Goal: Information Seeking & Learning: Learn about a topic

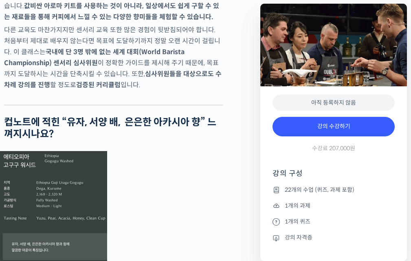
scroll to position [1263, 0]
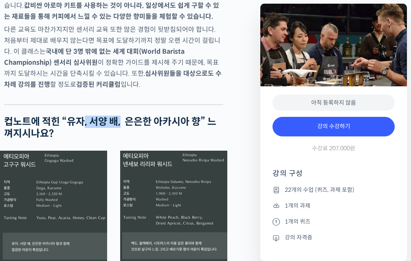
drag, startPoint x: 84, startPoint y: 133, endPoint x: 122, endPoint y: 133, distance: 38.3
click at [122, 133] on strong "컵노트에 적힌 “유자, 서양 배, 은은한 아카시아 향” 느껴지시나요?" at bounding box center [110, 128] width 212 height 24
click at [112, 140] on h2 "컵노트에 적힌 “유자, 서양 배, 은은한 아카시아 향” 느껴지시나요?" at bounding box center [113, 128] width 219 height 24
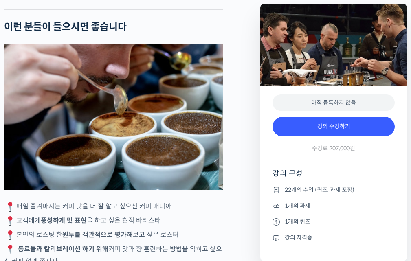
scroll to position [1711, 0]
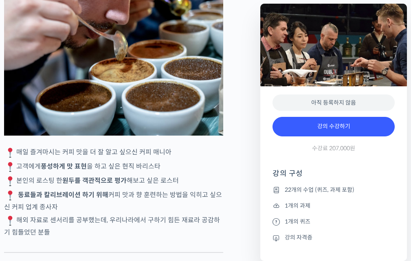
drag, startPoint x: 93, startPoint y: 163, endPoint x: 179, endPoint y: 167, distance: 86.5
click at [179, 159] on p "매일 즐겨마시는 커피 맛을 더 잘 알고 싶으신 커피 매니아" at bounding box center [113, 153] width 219 height 12
click at [192, 159] on p "매일 즐겨마시는 커피 맛을 더 잘 알고 싶으신 커피 매니아" at bounding box center [113, 153] width 219 height 12
drag, startPoint x: 52, startPoint y: 176, endPoint x: 121, endPoint y: 176, distance: 68.9
click at [121, 173] on p "고객에게 풍성하게 맛 표현 을 하고 싶은 현직 바리스타" at bounding box center [113, 167] width 219 height 12
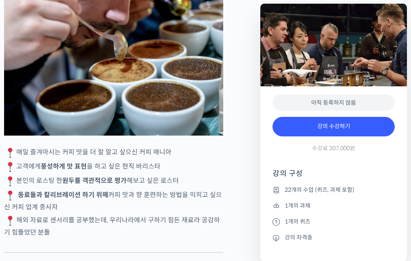
click at [139, 173] on p "고객에게 풍성하게 맛 표현 을 하고 싶은 현직 바리스타" at bounding box center [113, 167] width 219 height 12
drag, startPoint x: 60, startPoint y: 196, endPoint x: 140, endPoint y: 196, distance: 79.9
click at [136, 187] on p "본인의 로스팅 한 원두를 객관적으로 평가 해보고 싶은 로스터" at bounding box center [113, 181] width 219 height 12
click at [141, 187] on p "본인의 로스팅 한 원두를 객관적으로 평가 해보고 싶은 로스터" at bounding box center [113, 181] width 219 height 12
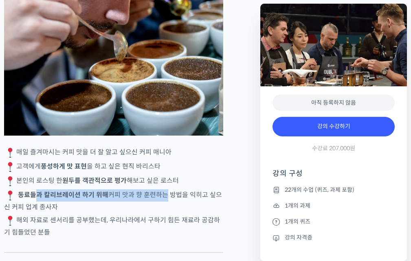
drag, startPoint x: 38, startPoint y: 207, endPoint x: 163, endPoint y: 214, distance: 124.5
click at [161, 213] on p "동료들과 칼리브레이션 하기 위해 커피 맛과 향 훈련하는 방법을 익히고 싶으신 커피 업계 종사자" at bounding box center [113, 200] width 219 height 23
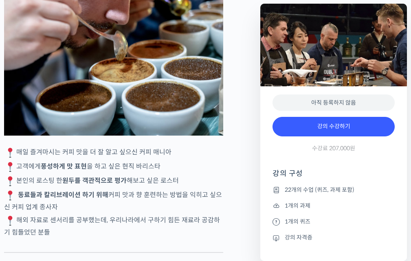
click at [187, 213] on p "동료들과 칼리브레이션 하기 위해 커피 맛과 향 훈련하는 방법을 익히고 싶으신 커피 업계 종사자" at bounding box center [113, 200] width 219 height 23
drag, startPoint x: 166, startPoint y: 215, endPoint x: 178, endPoint y: 222, distance: 14.1
click at [176, 213] on p "동료들과 칼리브레이션 하기 위해 커피 맛과 향 훈련하는 방법을 익히고 싶으신 커피 업계 종사자" at bounding box center [113, 200] width 219 height 23
click at [180, 213] on p "동료들과 칼리브레이션 하기 위해 커피 맛과 향 훈련하는 방법을 익히고 싶으신 커피 업계 종사자" at bounding box center [113, 200] width 219 height 23
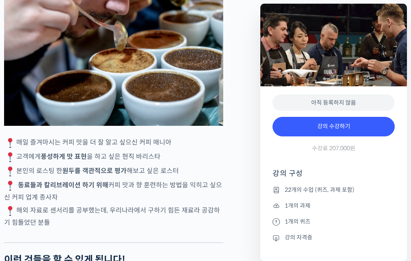
scroll to position [1752, 0]
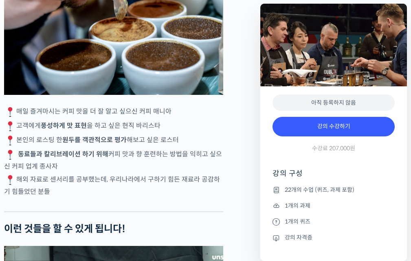
drag, startPoint x: 121, startPoint y: 169, endPoint x: 187, endPoint y: 186, distance: 68.6
click at [187, 172] on p "동료들과 칼리브레이션 하기 위해 커피 맛과 향 훈련하는 방법을 익히고 싶으신 커피 업계 종사자" at bounding box center [113, 160] width 219 height 23
click at [189, 194] on p "해외 자료로 센서리를 공부했는데, 우리나라에서 구하기 힘든 재료라 공감하기 힘들었던 분들" at bounding box center [113, 185] width 219 height 23
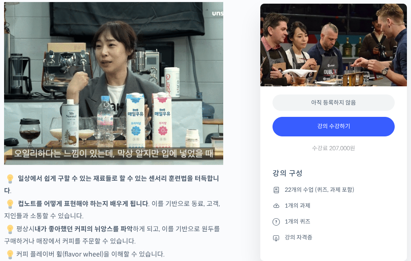
scroll to position [1996, 0]
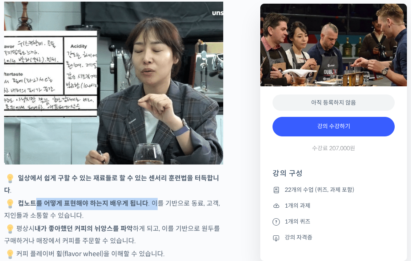
drag, startPoint x: 38, startPoint y: 207, endPoint x: 154, endPoint y: 207, distance: 115.7
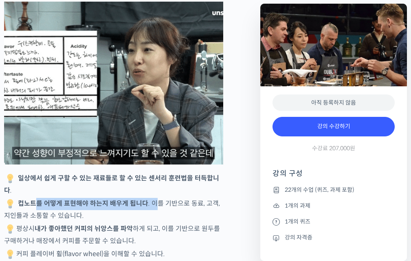
click at [154, 207] on p "컵노트를 어떻게 표현해야 하는지 배우게 됩니다 . 이를 기반으로 동료, 고객, 지인들과 소통할 수 있습니다." at bounding box center [113, 209] width 219 height 23
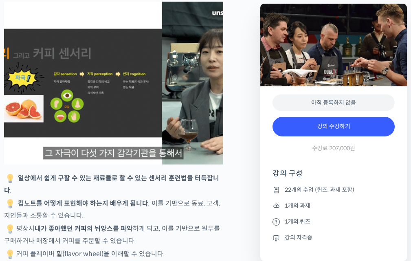
click at [172, 217] on p "컵노트를 어떻게 표현해야 하는지 배우게 됩니다 . 이를 기반으로 동료, 고객, 지인들과 소통할 수 있습니다." at bounding box center [113, 209] width 219 height 23
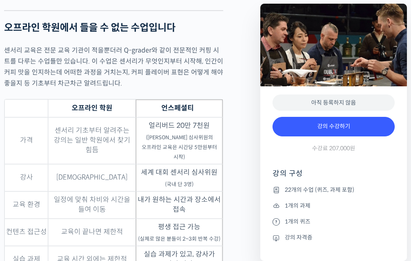
scroll to position [2322, 0]
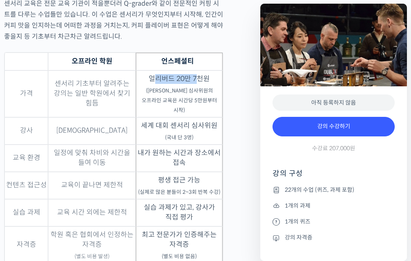
drag, startPoint x: 154, startPoint y: 88, endPoint x: 198, endPoint y: 85, distance: 44.1
click at [198, 85] on td "얼리버드 20만 7천원 (윤선희 심사위원의 오프라인 교육은 시간당 5만원부터 시작)" at bounding box center [180, 93] width 88 height 47
click at [200, 96] on sub "(윤선희 심사위원의 오프라인 교육은 시간당 5만원부터 시작)" at bounding box center [179, 101] width 75 height 26
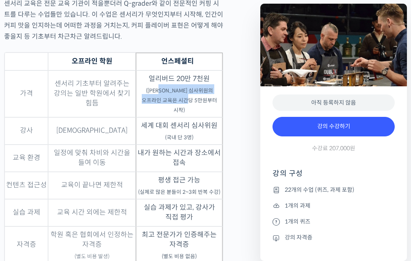
drag, startPoint x: 170, startPoint y: 100, endPoint x: 205, endPoint y: 111, distance: 35.9
click at [203, 105] on sub "(윤선희 심사위원의 오프라인 교육은 시간당 5만원부터 시작)" at bounding box center [179, 101] width 75 height 26
click at [205, 111] on td "얼리버드 20만 7천원 (윤선희 심사위원의 오프라인 교육은 시간당 5만원부터 시작)" at bounding box center [180, 93] width 88 height 47
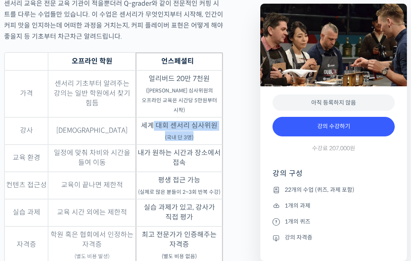
drag, startPoint x: 158, startPoint y: 121, endPoint x: 220, endPoint y: 131, distance: 62.3
click at [219, 130] on td "세계 대회 센서리 심사위원 (국내 단 3명)" at bounding box center [180, 130] width 88 height 27
click at [220, 133] on td "세계 대회 센서리 심사위원 (국내 단 3명)" at bounding box center [180, 130] width 88 height 27
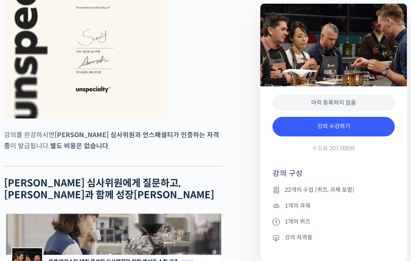
scroll to position [3015, 0]
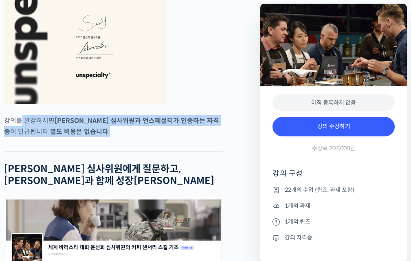
drag, startPoint x: 20, startPoint y: 106, endPoint x: 117, endPoint y: 120, distance: 98.4
click at [117, 120] on p "강의를 완강하시면 윤선희 심사위원과 언스페셜티가 인증하는 자격증 이 발급됩니다. 별도 비용은 없습니다 ." at bounding box center [113, 126] width 219 height 22
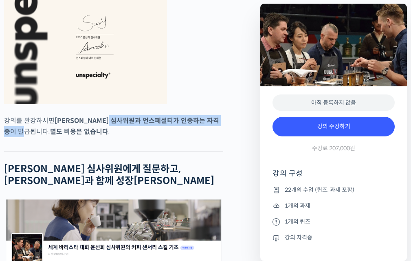
drag, startPoint x: 159, startPoint y: 105, endPoint x: 199, endPoint y: 105, distance: 40.3
click at [199, 115] on p "강의를 완강하시면 윤선희 심사위원과 언스페셜티가 인증하는 자격증 이 발급됩니다. 별도 비용은 없습니다 ." at bounding box center [113, 126] width 219 height 22
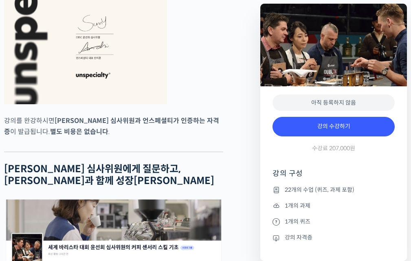
click at [200, 115] on p "강의를 완강하시면 윤선희 심사위원과 언스페셜티가 인증하는 자격증 이 발급됩니다. 별도 비용은 없습니다 ." at bounding box center [113, 126] width 219 height 22
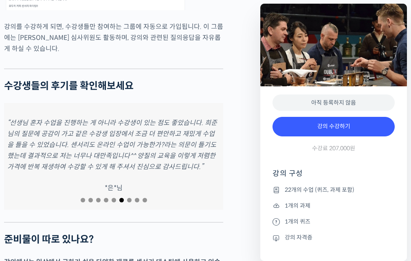
scroll to position [3504, 0]
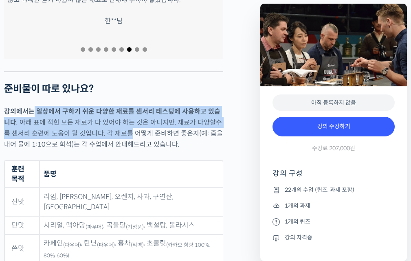
drag, startPoint x: 47, startPoint y: 95, endPoint x: 120, endPoint y: 121, distance: 77.6
click at [120, 121] on p "강의에서는 일상에서 구하기 쉬운 다양한 재료를 센서리 테스팅에 사용하고 있습니다 . 아래 표에 적힌 모든 재료가 다 있어야 하는 것은 아니지만…" at bounding box center [113, 128] width 219 height 44
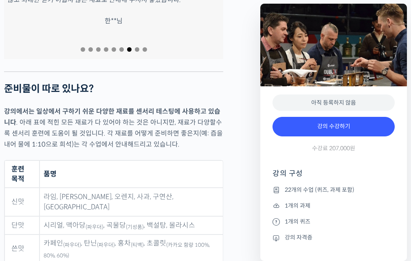
click at [138, 128] on p "강의에서는 일상에서 구하기 쉬운 다양한 재료를 센서리 테스팅에 사용하고 있습니다 . 아래 표에 적힌 모든 재료가 다 있어야 하는 것은 아니지만…" at bounding box center [113, 128] width 219 height 44
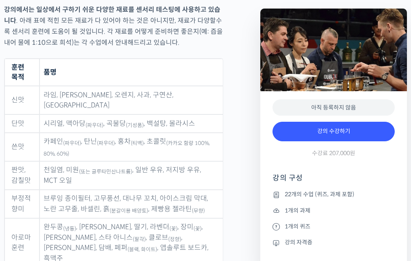
scroll to position [3626, 0]
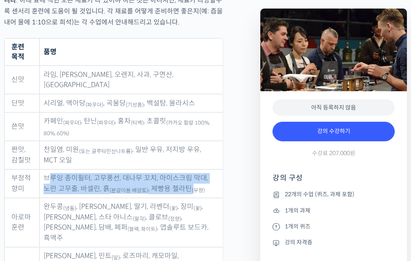
drag, startPoint x: 53, startPoint y: 153, endPoint x: 192, endPoint y: 164, distance: 139.8
click at [192, 169] on td "브루잉 종이필터, 고무풍선, 대나무 꼬치, 아이스크림 막대, 노란 고무줄, 바셀린, 흙 (분갈이용 배양토) , 제빵용 젤라틴 (무향)" at bounding box center [131, 183] width 183 height 29
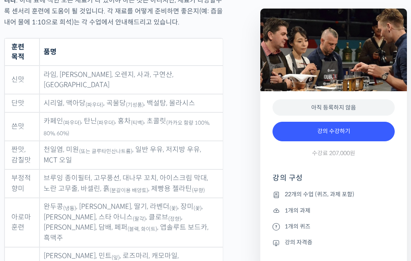
click at [201, 187] on sub "(무향)" at bounding box center [198, 190] width 13 height 7
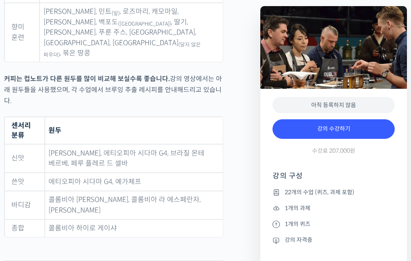
scroll to position [3830, 0]
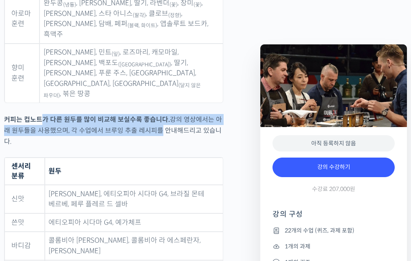
drag, startPoint x: 43, startPoint y: 63, endPoint x: 156, endPoint y: 91, distance: 116.6
click at [153, 114] on p "커피는 컵노트가 다른 원두를 많이 비교해 보실수록 좋습니다. 강의 영상에서는 아래 원두들을 사용했으며, 각 수업에서 브루잉 추출 레시피를 안내…" at bounding box center [113, 130] width 219 height 33
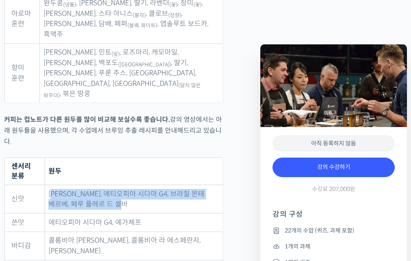
drag, startPoint x: 53, startPoint y: 136, endPoint x: 154, endPoint y: 153, distance: 102.0
click at [154, 185] on td "코스타리카 리초 게이샤, 에티오피아 시다마 G4, 브라질 몬테 베르베, 페루 플레르 드 셀바" at bounding box center [134, 199] width 178 height 29
click at [157, 185] on td "코스타리카 리초 게이샤, 에티오피아 시다마 G4, 브라질 몬테 베르베, 페루 플레르 드 셀바" at bounding box center [134, 199] width 178 height 29
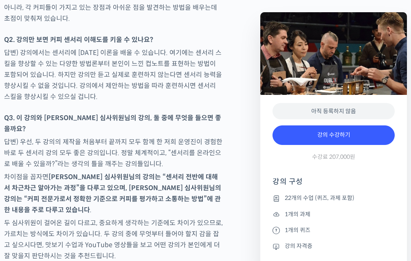
scroll to position [4319, 0]
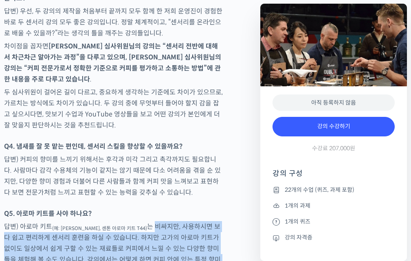
drag, startPoint x: 139, startPoint y: 161, endPoint x: 195, endPoint y: 200, distance: 68.4
click at [195, 221] on p "답변) 아로마 키트 (예: 르네 뒤 카페, 센톤 아로마 키트 T44) 는 비싸지만, 사용하시면 보다 쉽고 편리하게 센서리 훈련을 하실 수 있습…" at bounding box center [113, 248] width 219 height 55
click at [194, 221] on p "답변) 아로마 키트 (예: 르네 뒤 카페, 센톤 아로마 키트 T44) 는 비싸지만, 사용하시면 보다 쉽고 편리하게 센서리 훈련을 하실 수 있습…" at bounding box center [113, 248] width 219 height 55
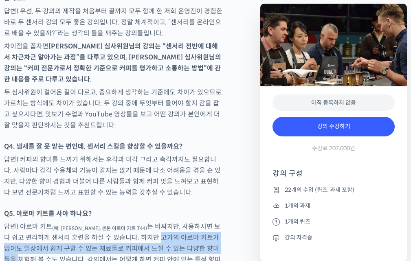
drag, startPoint x: 154, startPoint y: 165, endPoint x: 203, endPoint y: 185, distance: 52.8
click at [202, 221] on p "답변) 아로마 키트 (예: 르네 뒤 카페, 센톤 아로마 키트 T44) 는 비싸지만, 사용하시면 보다 쉽고 편리하게 센서리 훈련을 하실 수 있습…" at bounding box center [113, 248] width 219 height 55
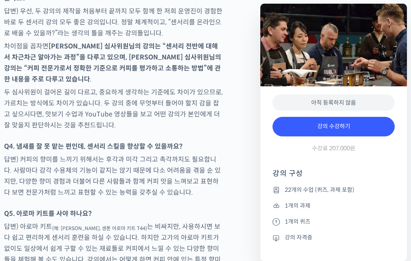
click at [209, 221] on p "답변) 아로마 키트 (예: 르네 뒤 카페, 센톤 아로마 키트 T44) 는 비싸지만, 사용하시면 보다 쉽고 편리하게 센서리 훈련을 하실 수 있습…" at bounding box center [113, 248] width 219 height 55
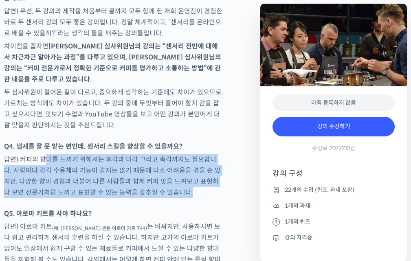
drag, startPoint x: 44, startPoint y: 92, endPoint x: 196, endPoint y: 132, distance: 157.1
click at [196, 154] on p "답변) 커피의 향미를 느끼기 위해서는 후각과 미각 그리고 촉각까지도 필요합니다. 사람마다 감각 수용체의 기능이 같지는 않기 때문에 다소 어려움…" at bounding box center [113, 176] width 219 height 44
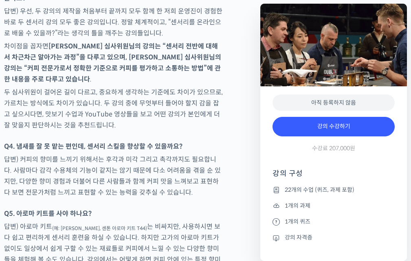
click at [196, 200] on div at bounding box center [113, 204] width 219 height 8
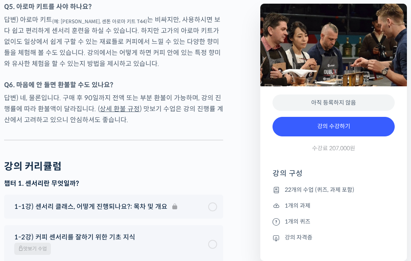
scroll to position [4604, 0]
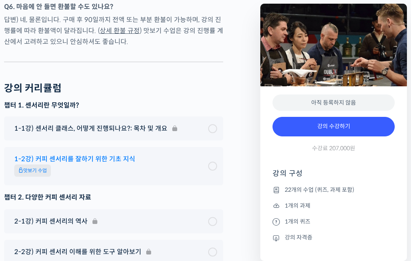
click at [44, 165] on span "맛보기 수업" at bounding box center [32, 171] width 37 height 12
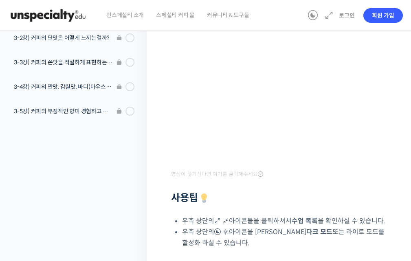
scroll to position [81, 0]
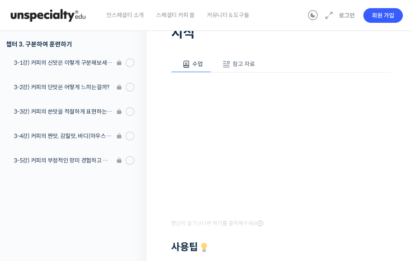
click at [244, 57] on button "참고 자료" at bounding box center [237, 64] width 52 height 17
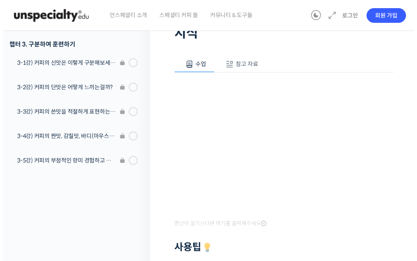
scroll to position [0, 0]
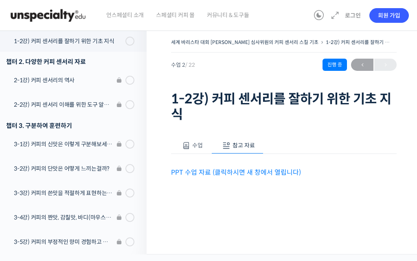
click at [264, 173] on link "PPT 수업 자료 (클릭하시면 새 창에서 열립니다)" at bounding box center [236, 172] width 130 height 9
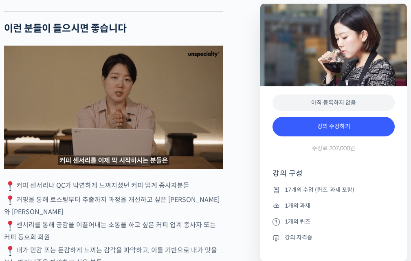
scroll to position [1304, 0]
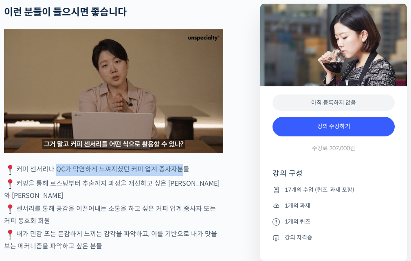
drag, startPoint x: 55, startPoint y: 183, endPoint x: 178, endPoint y: 191, distance: 122.4
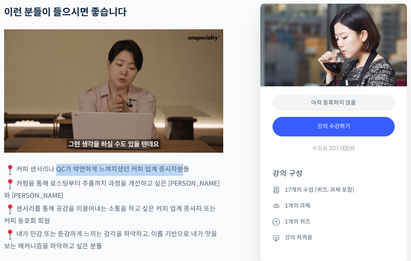
click at [176, 176] on p "커피 센서리나 QC가 막연하게 느껴지셨던 커피 업계 종사자분들" at bounding box center [113, 170] width 219 height 12
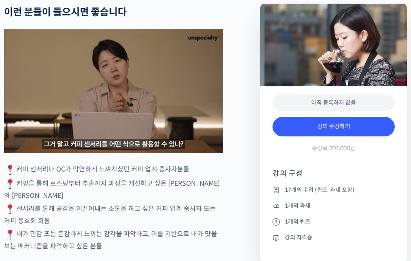
click at [180, 213] on p "센서리를 통해 공감을 이끌어내는 소통을 하고 싶은 커피 업계 종사자 또는 커피 동호회 회원" at bounding box center [113, 214] width 219 height 23
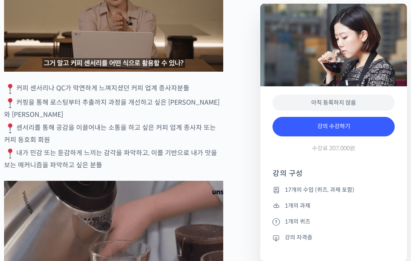
scroll to position [1385, 0]
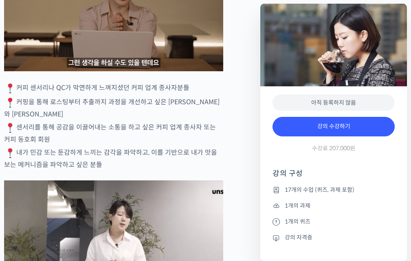
drag, startPoint x: 68, startPoint y: 150, endPoint x: 173, endPoint y: 169, distance: 106.3
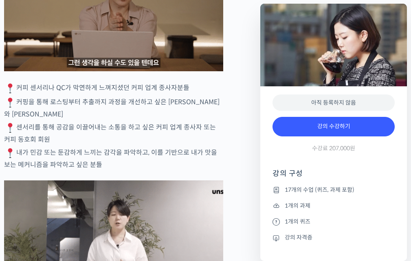
click at [173, 170] on p "내가 민감 또는 둔감하게 느끼는 감각을 파악하고, 이를 기반으로 내가 맛을 보는 메커니즘을 파악하고 싶은 분들" at bounding box center [113, 158] width 219 height 23
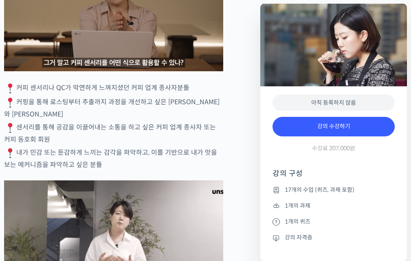
click at [132, 142] on p "센서리를 통해 공감을 이끌어내는 소통을 하고 싶은 커피 업계 종사자 또는 커피 동호회 회원" at bounding box center [113, 133] width 219 height 23
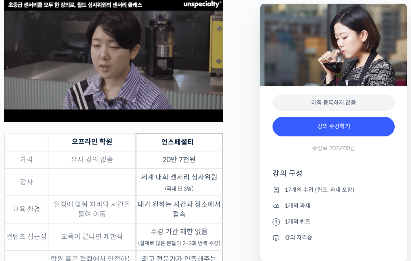
scroll to position [2485, 0]
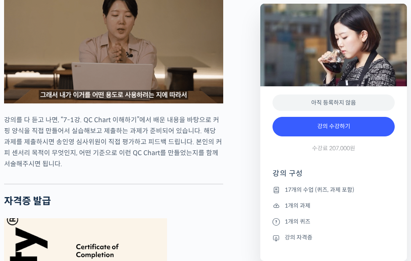
scroll to position [2852, 0]
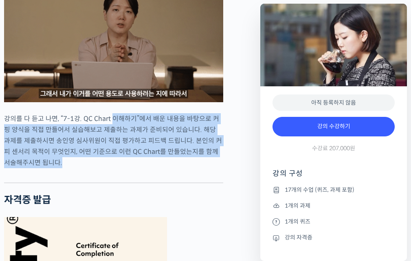
drag, startPoint x: 112, startPoint y: 113, endPoint x: 228, endPoint y: 161, distance: 125.3
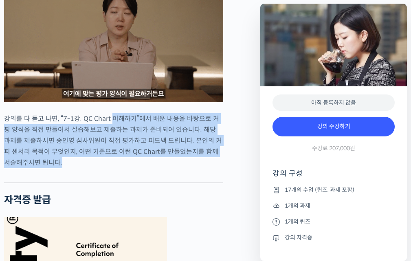
click at [229, 158] on div "[PERSON_NAME] 심사위원을 소개합니다 ! WBC(World Barista Championship) 센서리 심사위원 (2013년~현재)…" at bounding box center [128, 253] width 256 height 5608
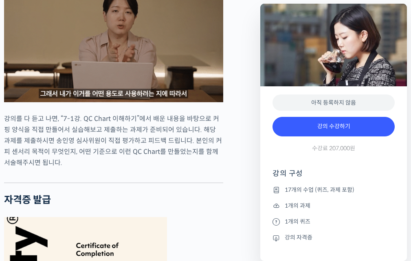
click at [222, 170] on div at bounding box center [113, 176] width 219 height 12
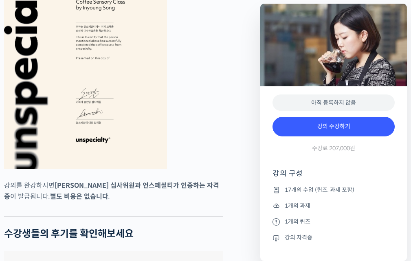
scroll to position [3300, 0]
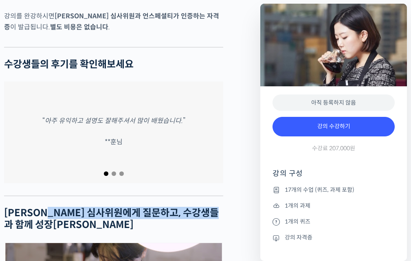
drag, startPoint x: 56, startPoint y: 207, endPoint x: 207, endPoint y: 229, distance: 153.1
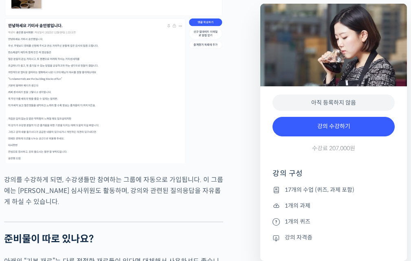
scroll to position [3789, 0]
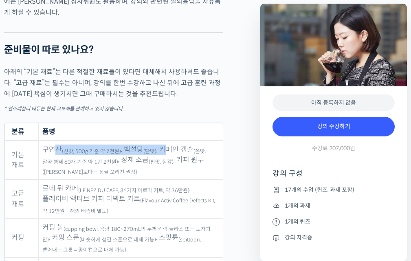
drag, startPoint x: 107, startPoint y: 143, endPoint x: 174, endPoint y: 166, distance: 70.7
click at [164, 145] on td "구연산 (신맛, 500g 기준 약 7천원) , 백설탕 (단맛) , 카페인 캡슐 (쓴맛, 알약 형태 60개 기준 약 1만 2천원) , 정제 소금…" at bounding box center [131, 160] width 185 height 39
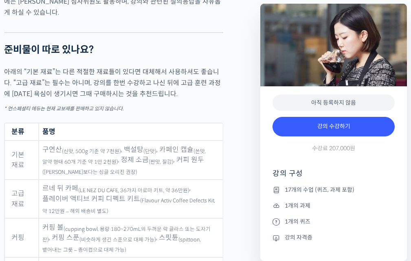
click at [174, 166] on td "구연산 (신맛, 500g 기준 약 7천원) , 백설탕 (단맛) , 카페인 캡슐 (쓴맛, 알약 형태 60개 기준 약 1만 2천원) , 정제 소금…" at bounding box center [131, 160] width 185 height 39
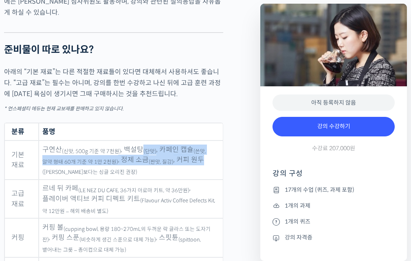
drag, startPoint x: 141, startPoint y: 142, endPoint x: 207, endPoint y: 169, distance: 70.4
click at [206, 168] on td "구연산 (신맛, 500g 기준 약 7천원) , 백설탕 (단맛) , 카페인 캡슐 (쓴맛, 알약 형태 60개 기준 약 1만 2천원) , 정제 소금…" at bounding box center [131, 160] width 185 height 39
click at [207, 169] on td "구연산 (신맛, 500g 기준 약 7천원) , 백설탕 (단맛) , 카페인 캡슐 (쓴맛, 알약 형태 60개 기준 약 1만 2천원) , 정제 소금…" at bounding box center [131, 160] width 185 height 39
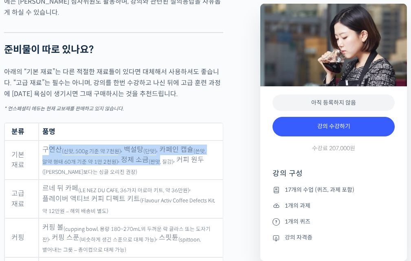
drag, startPoint x: 47, startPoint y: 145, endPoint x: 157, endPoint y: 165, distance: 111.9
click at [145, 153] on td "구연산 (신맛, 500g 기준 약 7천원) , 백설탕 (단맛) , 카페인 캡슐 (쓴맛, 알약 형태 60개 기준 약 1만 2천원) , 정제 소금…" at bounding box center [131, 160] width 185 height 39
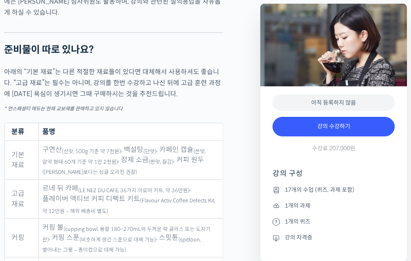
click at [159, 167] on td "구연산 (신맛, 500g 기준 약 7천원) , 백설탕 (단맛) , 카페인 캡슐 (쓴맛, 알약 형태 60개 기준 약 1만 2천원) , 정제 소금…" at bounding box center [131, 160] width 185 height 39
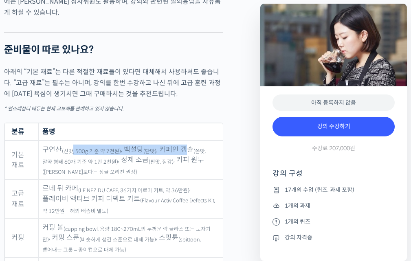
drag, startPoint x: 73, startPoint y: 144, endPoint x: 183, endPoint y: 155, distance: 111.4
click at [183, 145] on td "구연산 (신맛, 500g 기준 약 7천원) , 백설탕 (단맛) , 카페인 캡슐 (쓴맛, 알약 형태 60개 기준 약 1만 2천원) , 정제 소금…" at bounding box center [131, 160] width 185 height 39
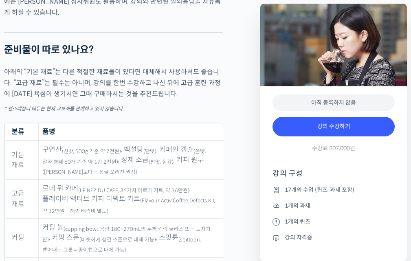
click at [183, 157] on td "구연산 (신맛, 500g 기준 약 7천원) , 백설탕 (단맛) , 카페인 캡슐 (쓴맛, 알약 형태 60개 기준 약 1만 2천원) , 정제 소금…" at bounding box center [131, 160] width 185 height 39
drag, startPoint x: 48, startPoint y: 140, endPoint x: 111, endPoint y: 150, distance: 64.0
click at [103, 142] on td "구연산 (신맛, 500g 기준 약 7천원) , 백설탕 (단맛) , 카페인 캡슐 (쓴맛, 알약 형태 60개 기준 약 1만 2천원) , 정제 소금…" at bounding box center [131, 160] width 185 height 39
click at [114, 153] on td "구연산 (신맛, 500g 기준 약 7천원) , 백설탕 (단맛) , 카페인 캡슐 (쓴맛, 알약 형태 60개 기준 약 1만 2천원) , 정제 소금…" at bounding box center [131, 160] width 185 height 39
drag, startPoint x: 70, startPoint y: 145, endPoint x: 132, endPoint y: 154, distance: 62.9
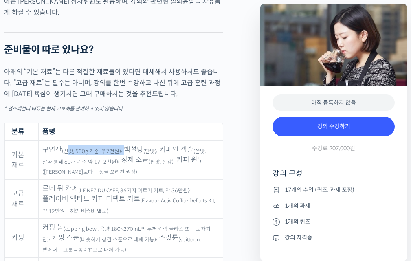
click at [125, 145] on td "구연산 (신맛, 500g 기준 약 7천원) , 백설탕 (단맛) , 카페인 캡슐 (쓴맛, 알약 형태 60개 기준 약 1만 2천원) , 정제 소금…" at bounding box center [131, 160] width 185 height 39
click at [136, 162] on td "구연산 (신맛, 500g 기준 약 7천원) , 백설탕 (단맛) , 카페인 캡슐 (쓴맛, 알약 형태 60개 기준 약 1만 2천원) , 정제 소금…" at bounding box center [131, 160] width 185 height 39
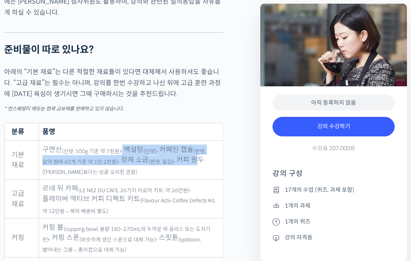
drag, startPoint x: 120, startPoint y: 139, endPoint x: 190, endPoint y: 163, distance: 74.1
click at [187, 159] on td "구연산 (신맛, 500g 기준 약 7천원) , 백설탕 (단맛) , 카페인 캡슐 (쓴맛, 알약 형태 60개 기준 약 1만 2천원) , 정제 소금…" at bounding box center [131, 160] width 185 height 39
click at [191, 165] on td "구연산 (신맛, 500g 기준 약 7천원) , 백설탕 (단맛) , 카페인 캡슐 (쓴맛, 알약 형태 60개 기준 약 1만 2천원) , 정제 소금…" at bounding box center [131, 160] width 185 height 39
drag, startPoint x: 94, startPoint y: 139, endPoint x: 178, endPoint y: 160, distance: 86.5
click at [177, 157] on td "구연산 (신맛, 500g 기준 약 7천원) , 백설탕 (단맛) , 카페인 캡슐 (쓴맛, 알약 형태 60개 기준 약 1만 2천원) , 정제 소금…" at bounding box center [131, 160] width 185 height 39
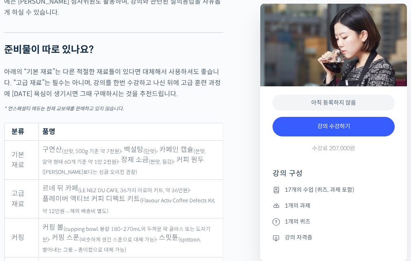
click at [178, 161] on td "구연산 (신맛, 500g 기준 약 7천원) , 백설탕 (단맛) , 카페인 캡슐 (쓴맛, 알약 형태 60개 기준 약 1만 2천원) , 정제 소금…" at bounding box center [131, 160] width 185 height 39
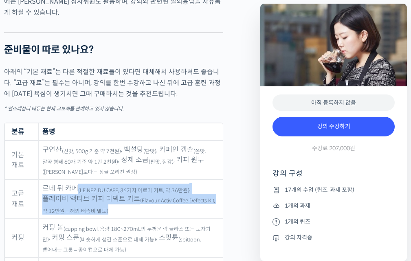
drag, startPoint x: 77, startPoint y: 185, endPoint x: 154, endPoint y: 204, distance: 78.5
click at [154, 203] on td "르네 뒤 카페 (LE NEZ DU CAFE, 36가지 아로마 키트, 약 36만원) , 플레이버 액티브 커피 디펙트 키트 (Flavour Act…" at bounding box center [131, 199] width 185 height 39
click at [154, 204] on td "르네 뒤 카페 (LE NEZ DU CAFE, 36가지 아로마 키트, 약 36만원) , 플레이버 액티브 커피 디펙트 키트 (Flavour Act…" at bounding box center [131, 199] width 185 height 39
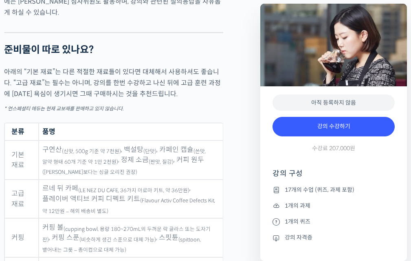
click at [137, 162] on td "구연산 (신맛, 500g 기준 약 7천원) , 백설탕 (단맛) , 카페인 캡슐 (쓴맛, 알약 형태 60개 기준 약 1만 2천원) , 정제 소금…" at bounding box center [131, 160] width 185 height 39
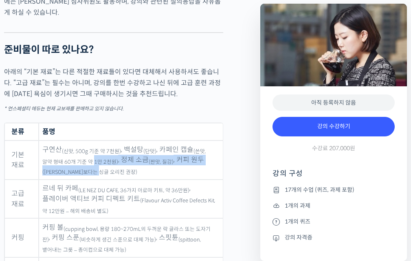
drag, startPoint x: 90, startPoint y: 156, endPoint x: 143, endPoint y: 170, distance: 54.9
click at [143, 170] on td "구연산 (신맛, 500g 기준 약 7천원) , 백설탕 (단맛) , 카페인 캡슐 (쓴맛, 알약 형태 60개 기준 약 1만 2천원) , 정제 소금…" at bounding box center [131, 160] width 185 height 39
drag, startPoint x: 147, startPoint y: 164, endPoint x: 94, endPoint y: 152, distance: 54.7
click at [147, 164] on td "구연산 (신맛, 500g 기준 약 7천원) , 백설탕 (단맛) , 카페인 캡슐 (쓴맛, 알약 형태 60개 기준 약 1만 2천원) , 정제 소금…" at bounding box center [131, 160] width 185 height 39
click at [110, 152] on td "구연산 (신맛, 500g 기준 약 7천원) , 백설탕 (단맛) , 카페인 캡슐 (쓴맛, 알약 형태 60개 기준 약 1만 2천원) , 정제 소금…" at bounding box center [131, 160] width 185 height 39
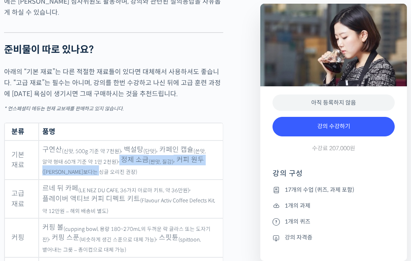
drag, startPoint x: 110, startPoint y: 152, endPoint x: 185, endPoint y: 170, distance: 77.2
click at [185, 170] on td "구연산 (신맛, 500g 기준 약 7천원) , 백설탕 (단맛) , 카페인 캡슐 (쓴맛, 알약 형태 60개 기준 약 1만 2천원) , 정제 소금…" at bounding box center [131, 160] width 185 height 39
click at [185, 163] on td "구연산 (신맛, 500g 기준 약 7천원) , 백설탕 (단맛) , 카페인 캡슐 (쓴맛, 알약 형태 60개 기준 약 1만 2천원) , 정제 소금…" at bounding box center [131, 160] width 185 height 39
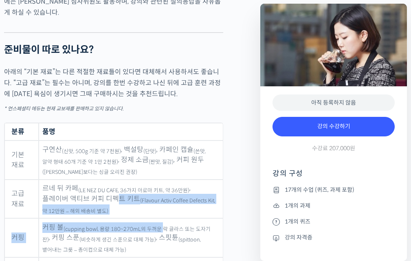
drag, startPoint x: 105, startPoint y: 191, endPoint x: 160, endPoint y: 218, distance: 61.6
click at [160, 218] on tbody "기본 재료 구연산 (신맛, 500g 기준 약 7천원) , 백설탕 (단맛) , 카페인 캡슐 (쓴맛, 알약 형태 60개 기준 약 1만 2천원) ,…" at bounding box center [113, 252] width 218 height 223
click at [150, 203] on td "르네 뒤 카페 (LE NEZ DU CAFE, 36가지 아로마 키트, 약 36만원) , 플레이버 액티브 커피 디펙트 키트 (Flavour Act…" at bounding box center [131, 199] width 185 height 39
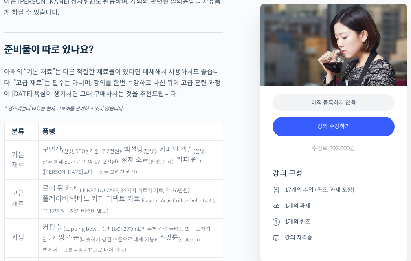
scroll to position [3830, 0]
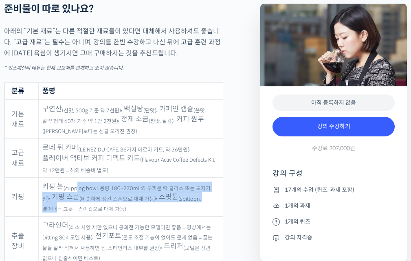
drag, startPoint x: 110, startPoint y: 176, endPoint x: 201, endPoint y: 198, distance: 94.1
click at [203, 197] on td "커핑 볼 (cupping bowl, 용량 180~270mL의 두꺼운 락 글라스 또는 도자기 잔) , 커핑 스푼 (비슷하게 생긴 스푼으로 대체 …" at bounding box center [131, 197] width 185 height 39
click at [200, 198] on td "커핑 볼 (cupping bowl, 용량 180~270mL의 두꺼운 락 글라스 또는 도자기 잔) , 커핑 스푼 (비슷하게 생긴 스푼으로 대체 …" at bounding box center [131, 197] width 185 height 39
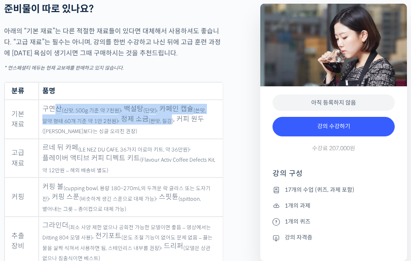
drag, startPoint x: 55, startPoint y: 96, endPoint x: 161, endPoint y: 115, distance: 108.1
click at [158, 110] on td "구연산 (신맛, 500g 기준 약 7천원) , 백설탕 (단맛) , 카페인 캡슐 (쓴맛, 알약 형태 60개 기준 약 1만 2천원) , 정제 소금…" at bounding box center [131, 119] width 185 height 39
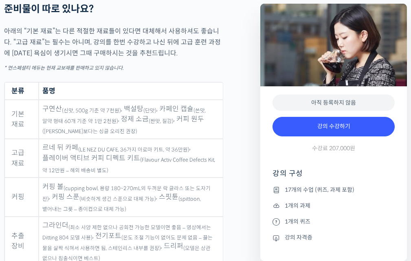
click at [163, 119] on td "구연산 (신맛, 500g 기준 약 7천원) , 백설탕 (단맛) , 카페인 캡슐 (쓴맛, 알약 형태 60개 기준 약 1만 2천원) , 정제 소금…" at bounding box center [131, 119] width 185 height 39
drag, startPoint x: 158, startPoint y: 99, endPoint x: 180, endPoint y: 99, distance: 22.4
click at [180, 100] on td "구연산 (신맛, 500g 기준 약 7천원) , 백설탕 (단맛) , 카페인 캡슐 (쓴맛, 알약 형태 60개 기준 약 1만 2천원) , 정제 소금…" at bounding box center [131, 119] width 185 height 39
click at [185, 126] on td "구연산 (신맛, 500g 기준 약 7천원) , 백설탕 (단맛) , 카페인 캡슐 (쓴맛, 알약 형태 60개 기준 약 1만 2천원) , 정제 소금…" at bounding box center [131, 119] width 185 height 39
drag, startPoint x: 128, startPoint y: 173, endPoint x: 128, endPoint y: 183, distance: 10.2
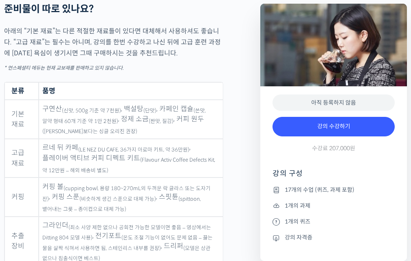
click at [128, 178] on td "커핑 볼 (cupping bowl, 용량 180~270mL의 두꺼운 락 글라스 또는 도자기 잔) , 커핑 스푼 (비슷하게 생긴 스푼으로 대체 …" at bounding box center [131, 197] width 185 height 39
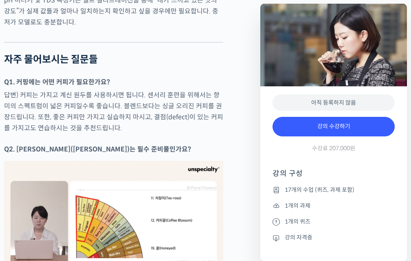
scroll to position [4441, 0]
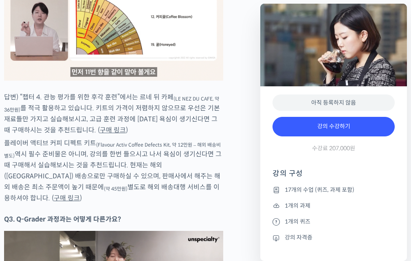
click at [145, 102] on p "답변) “챕터 4. 관능 평가를 위한 후각 훈련”에서는 르네 뒤 카페 (LE NEZ DU CAFE, 약 36만원) 를 적극 활용하고 있습니다.…" at bounding box center [113, 114] width 219 height 44
click at [110, 142] on sub "(Flavour Activ Coffee Defects Kit, 약 12만원 – 해외 배송비 별도)" at bounding box center [112, 150] width 217 height 17
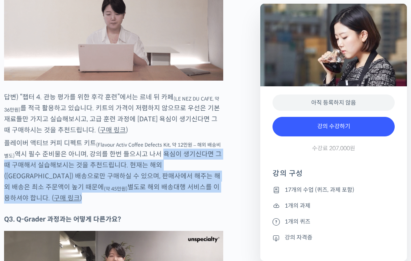
drag, startPoint x: 172, startPoint y: 152, endPoint x: 234, endPoint y: 189, distance: 72.5
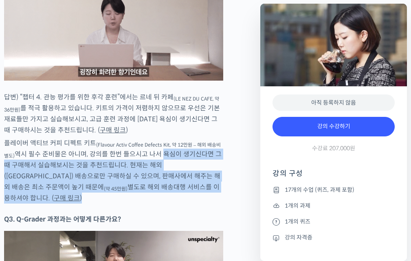
click at [223, 185] on p "플레이버 액티브 커피 디펙트 키트 (Flavour Activ Coffee Defects Kit, 약 12만원 – 해외 배송비 별도) 역시 필수…" at bounding box center [113, 171] width 219 height 66
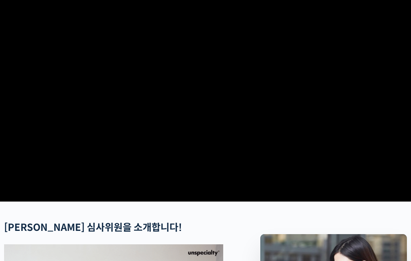
scroll to position [0, 0]
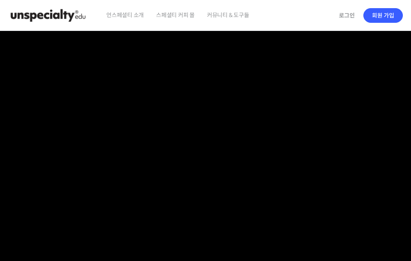
click at [231, 16] on span "커뮤니티 & 도구들" at bounding box center [228, 15] width 42 height 31
